Goal: Find specific page/section: Find specific page/section

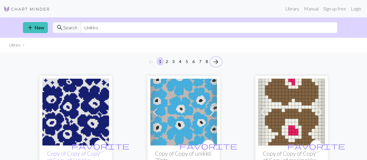
click at [218, 62] on span "arrow_forward" at bounding box center [216, 62] width 7 height 8
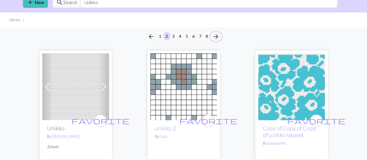
scroll to position [34, 0]
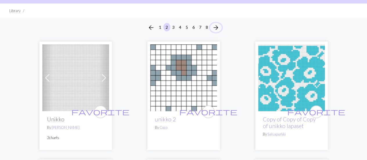
click at [216, 27] on span "arrow_forward" at bounding box center [216, 28] width 7 height 8
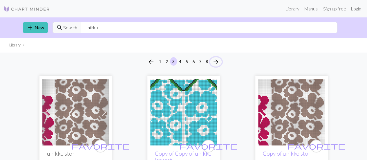
click at [217, 61] on span "arrow_forward" at bounding box center [216, 62] width 7 height 8
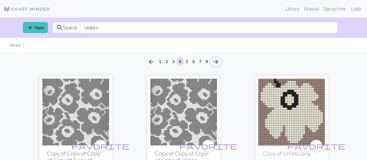
click at [217, 61] on span "arrow_forward" at bounding box center [216, 62] width 7 height 8
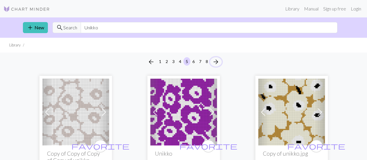
click at [217, 61] on span "arrow_forward" at bounding box center [216, 62] width 7 height 8
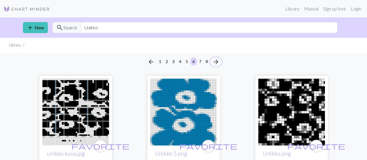
click at [217, 61] on span "arrow_forward" at bounding box center [216, 62] width 7 height 8
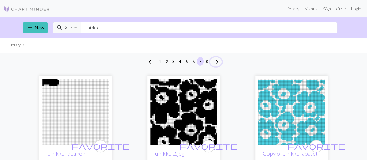
click at [217, 61] on span "arrow_forward" at bounding box center [216, 62] width 7 height 8
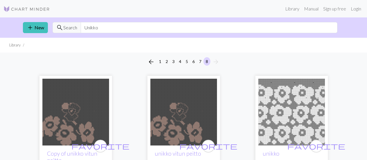
click at [217, 61] on li "arrow_forward" at bounding box center [216, 61] width 11 height 9
